Goal: Browse casually: Explore the website without a specific task or goal

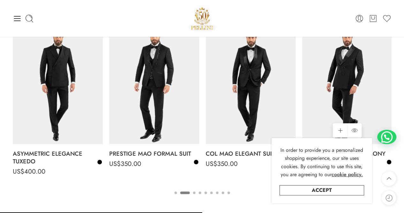
scroll to position [952, 0]
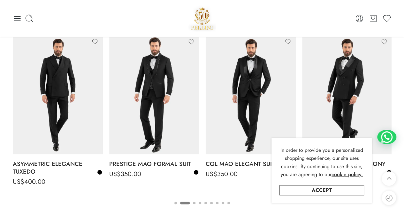
click at [175, 202] on button "1" at bounding box center [175, 207] width 3 height 13
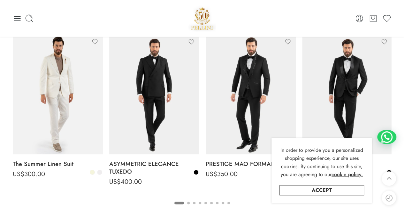
click at [194, 202] on button "3" at bounding box center [194, 207] width 3 height 13
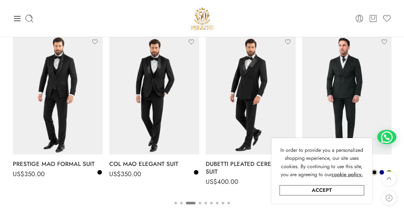
click at [200, 203] on button "4" at bounding box center [200, 207] width 3 height 13
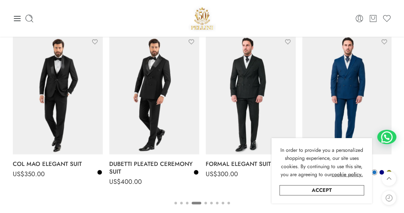
click at [206, 202] on button "5" at bounding box center [206, 207] width 3 height 13
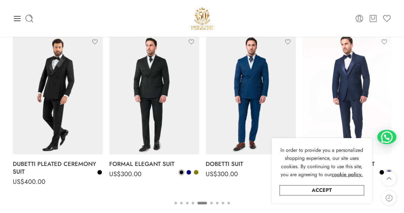
click at [212, 202] on button "6" at bounding box center [211, 207] width 3 height 13
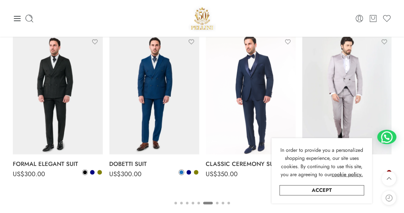
click at [217, 203] on button "7" at bounding box center [217, 207] width 3 height 13
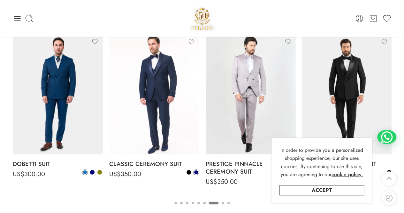
click at [222, 202] on button "8" at bounding box center [223, 207] width 3 height 13
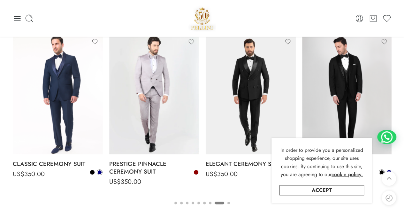
click at [231, 202] on ul "1 2 3 4 5 6 7 8 9" at bounding box center [202, 202] width 379 height 8
click at [228, 202] on button "9" at bounding box center [229, 207] width 3 height 13
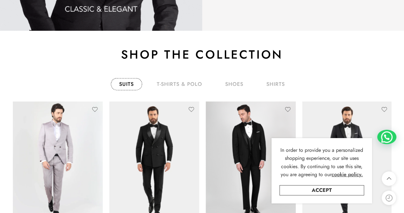
scroll to position [856, 0]
